Goal: Task Accomplishment & Management: Complete application form

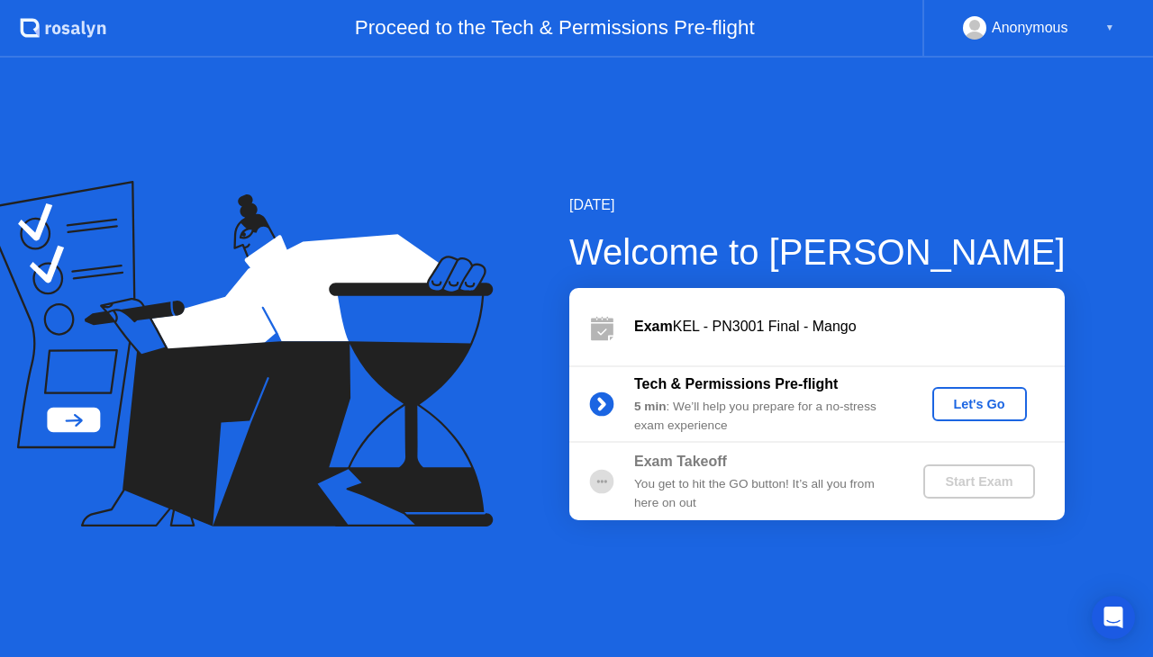
click at [963, 406] on div "Let's Go" at bounding box center [979, 404] width 80 height 14
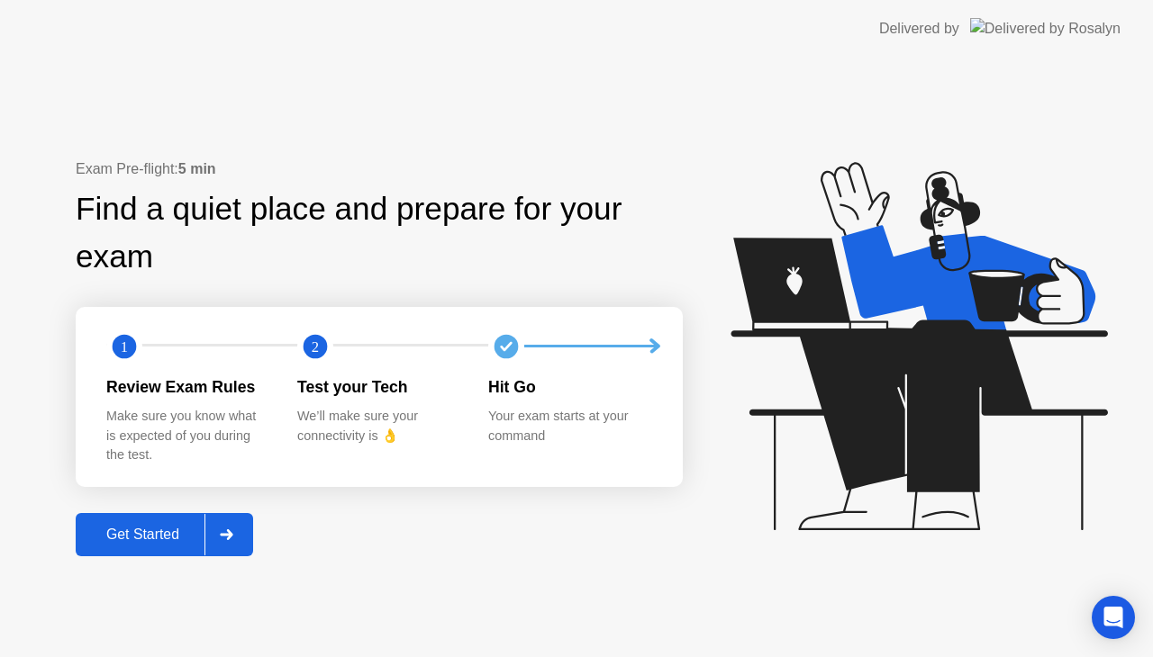
click at [137, 528] on div "Get Started" at bounding box center [142, 535] width 123 height 16
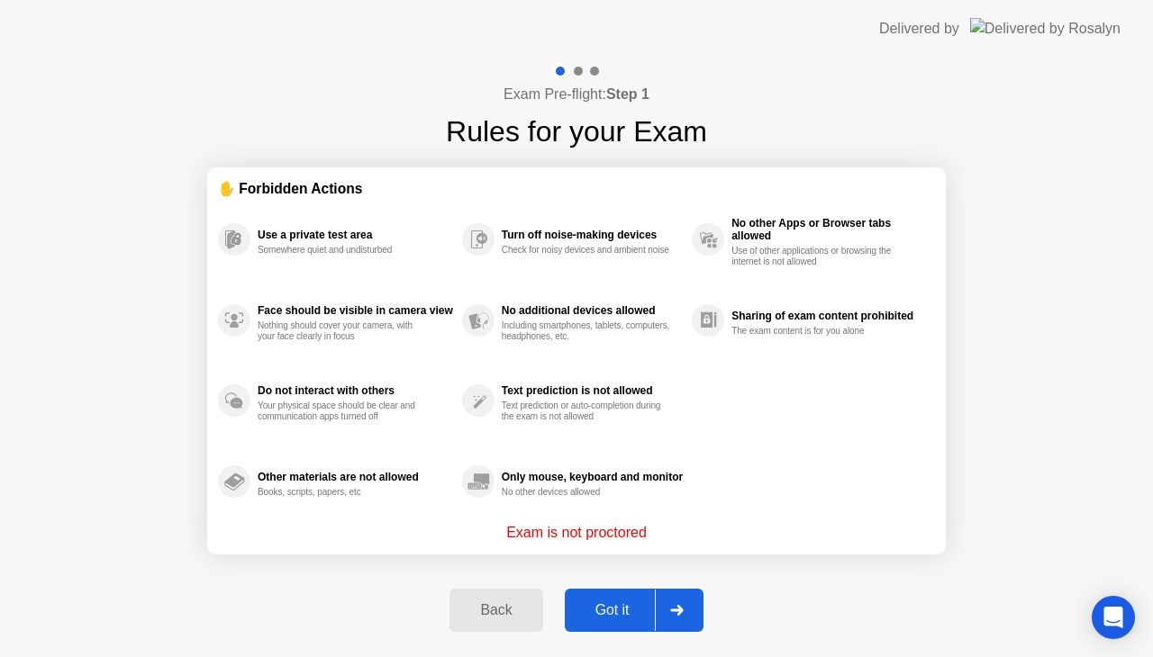
click at [616, 611] on div "Got it" at bounding box center [612, 610] width 85 height 16
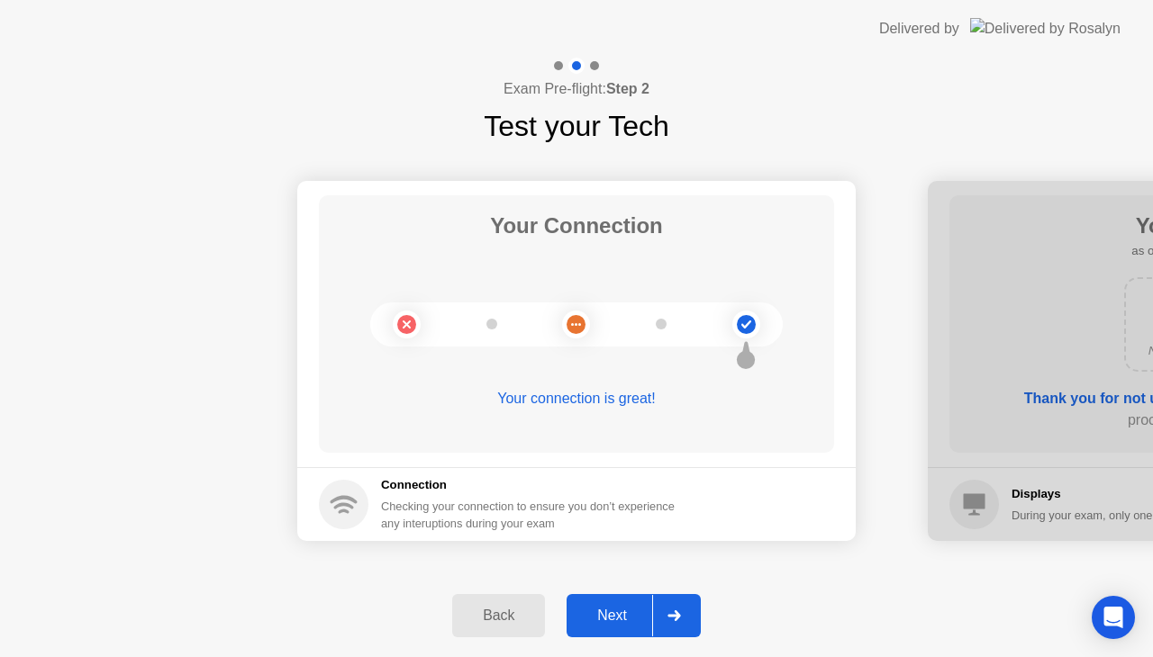
click at [611, 603] on button "Next" at bounding box center [633, 615] width 134 height 43
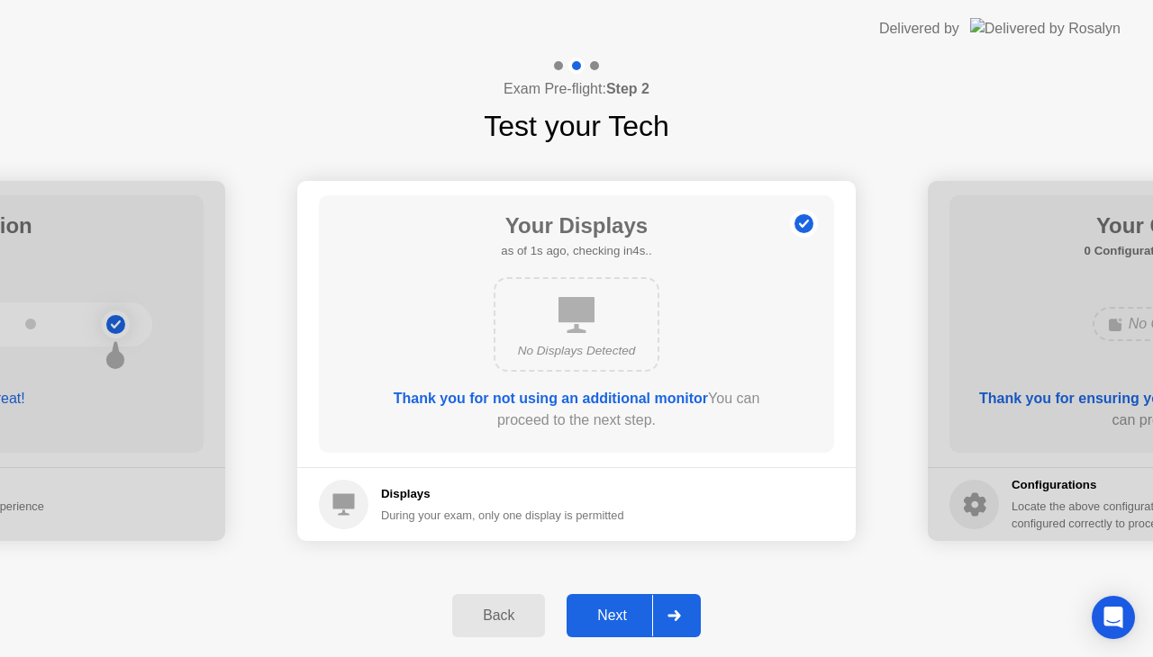
click at [611, 603] on button "Next" at bounding box center [633, 615] width 134 height 43
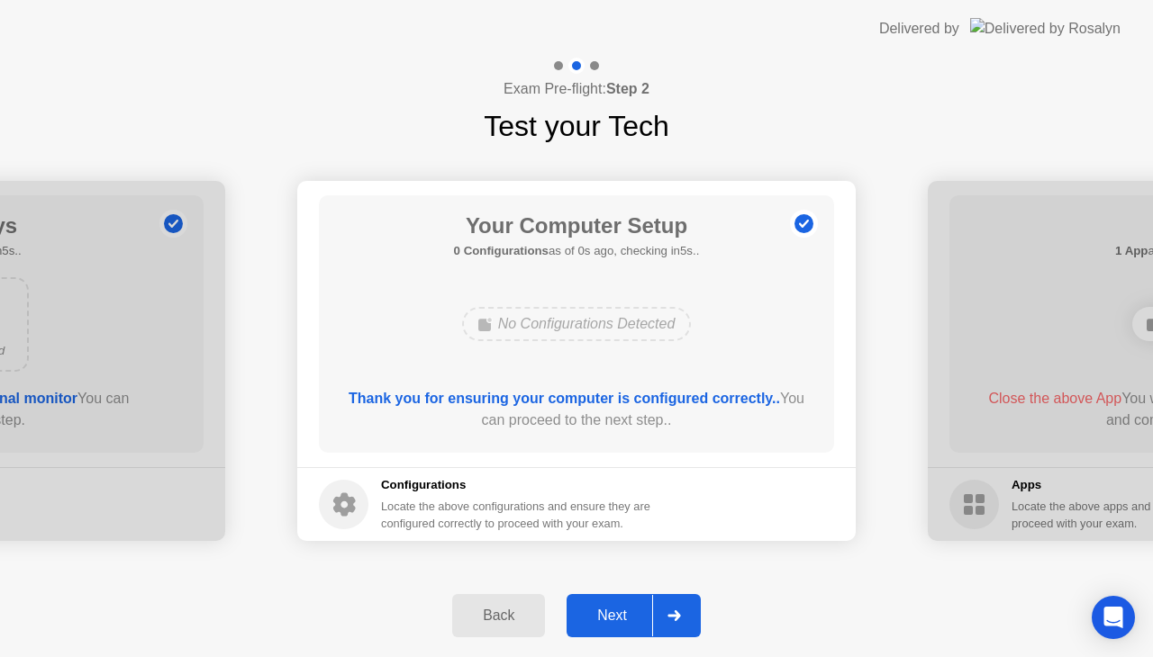
click at [611, 603] on button "Next" at bounding box center [633, 615] width 134 height 43
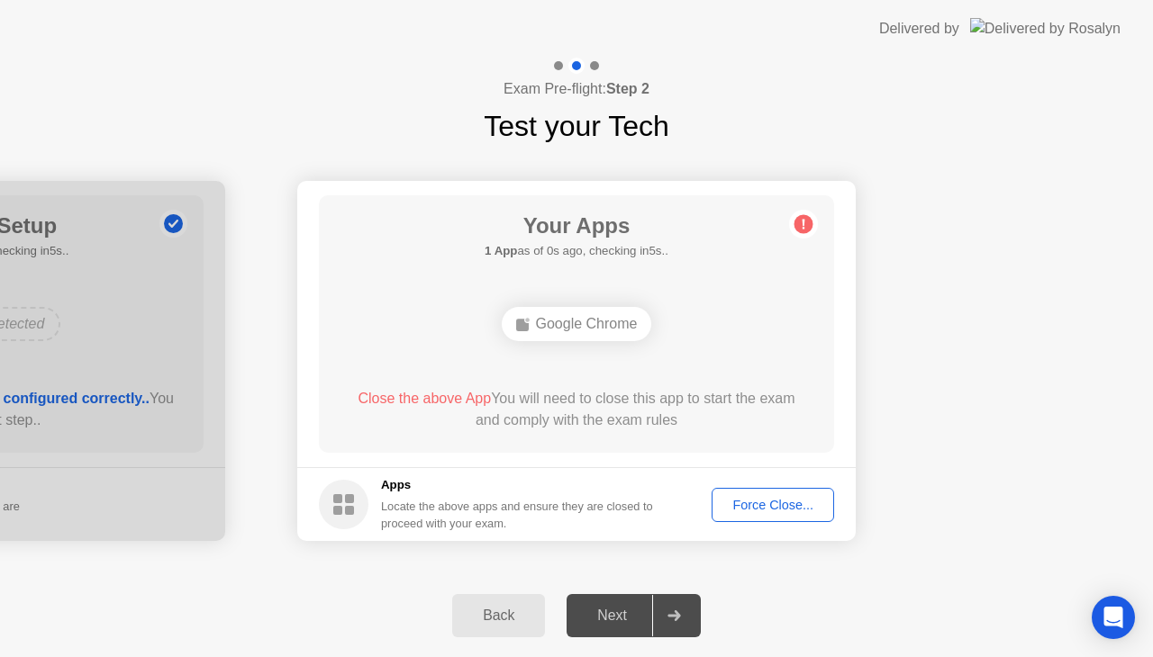
click at [756, 507] on div "Force Close..." at bounding box center [773, 505] width 110 height 14
click at [786, 520] on button "Force Close..." at bounding box center [772, 505] width 122 height 34
click at [789, 503] on div "Force Close..." at bounding box center [773, 505] width 110 height 14
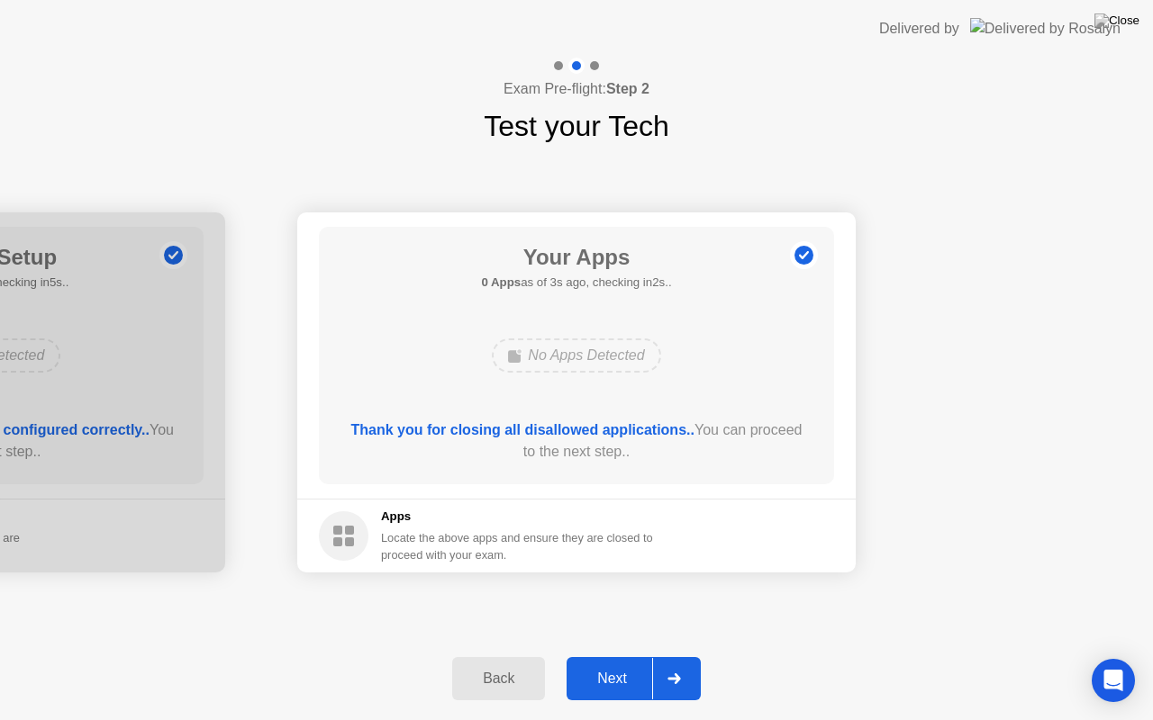
click at [639, 656] on div "Next" at bounding box center [612, 679] width 80 height 16
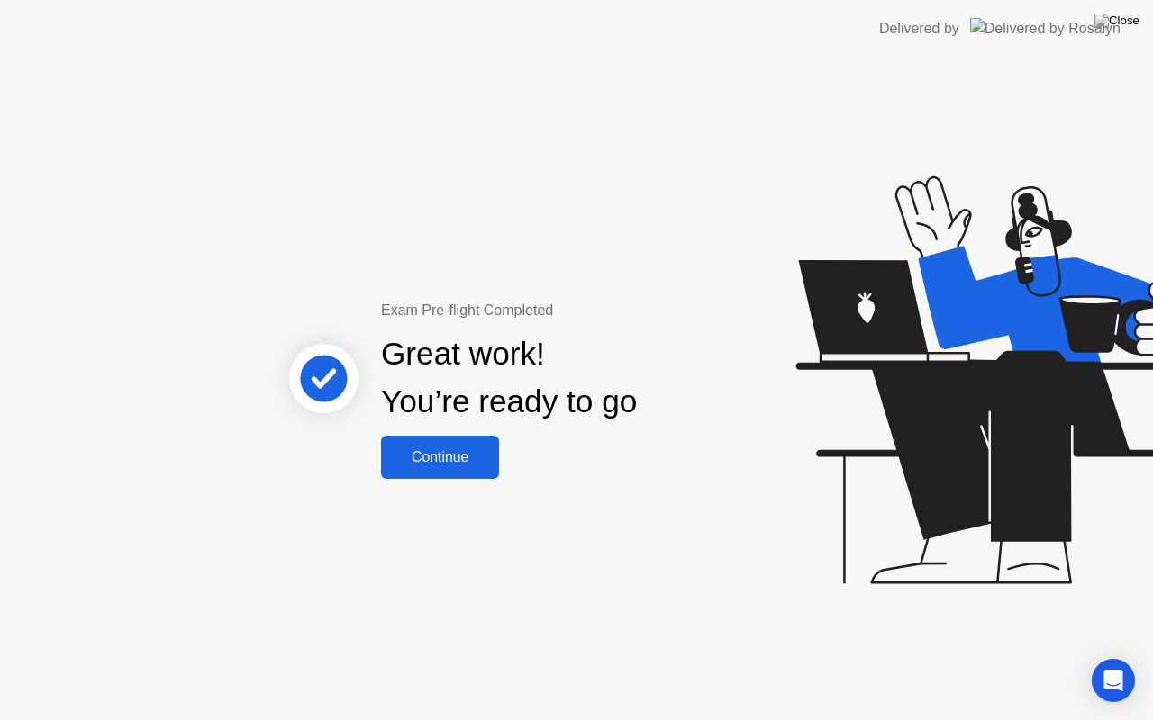
click at [484, 461] on div "Continue" at bounding box center [439, 457] width 107 height 16
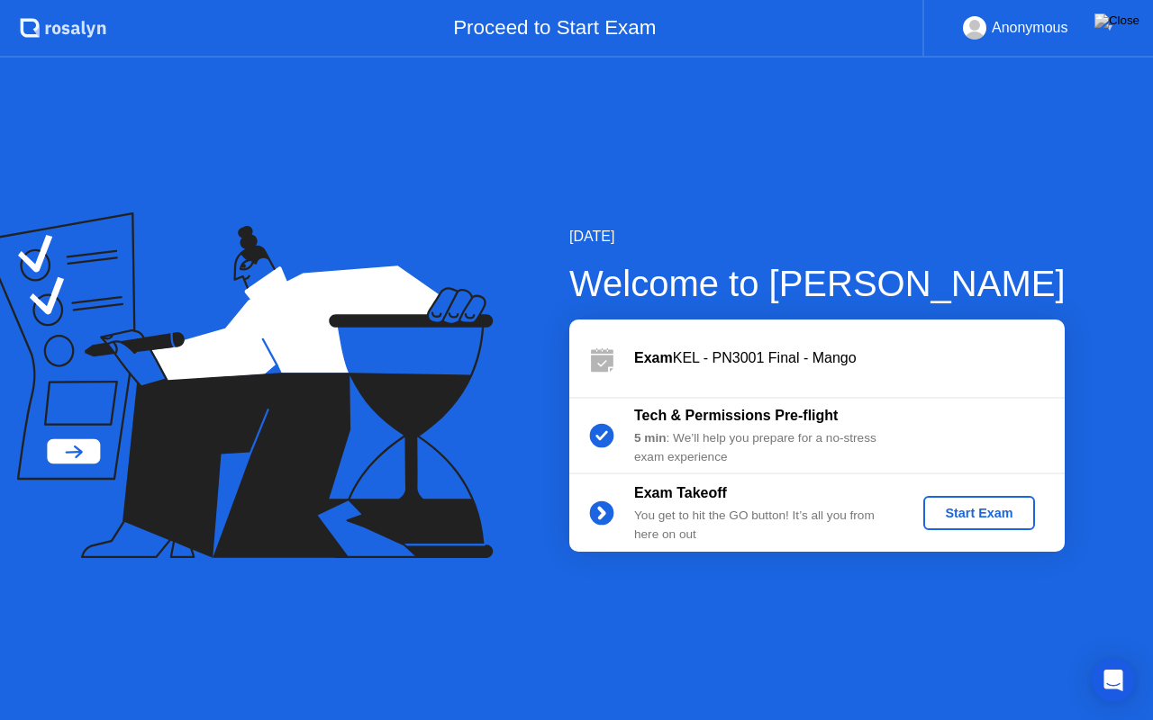
click at [962, 511] on div "Start Exam" at bounding box center [978, 513] width 96 height 14
